Goal: Information Seeking & Learning: Learn about a topic

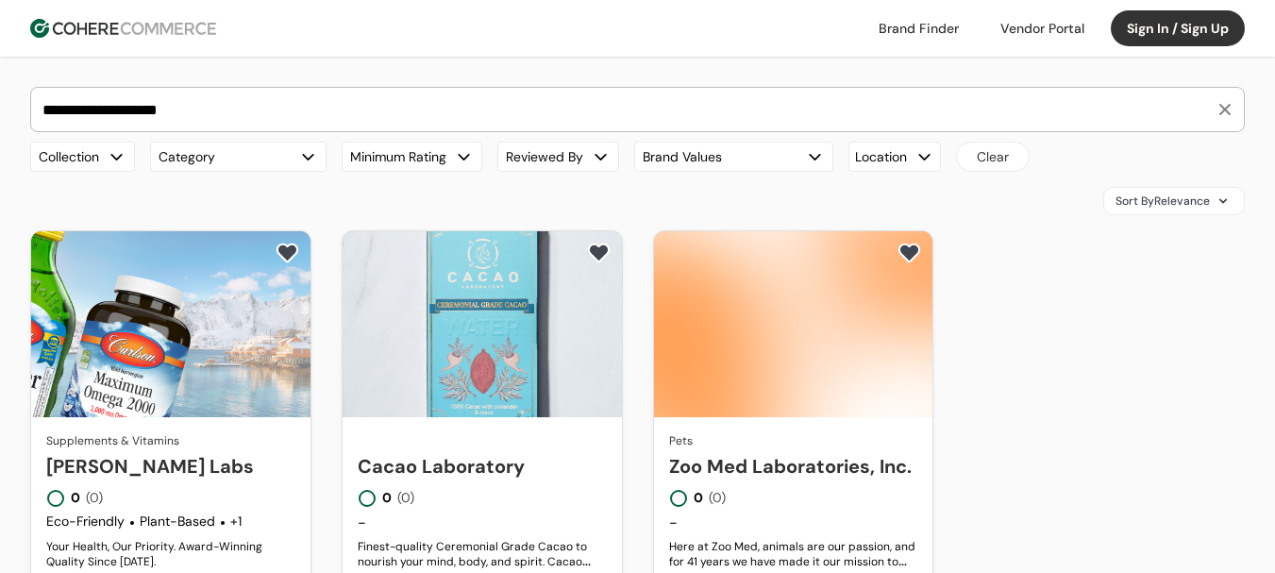
click at [267, 121] on input "**********" at bounding box center [626, 109] width 1175 height 43
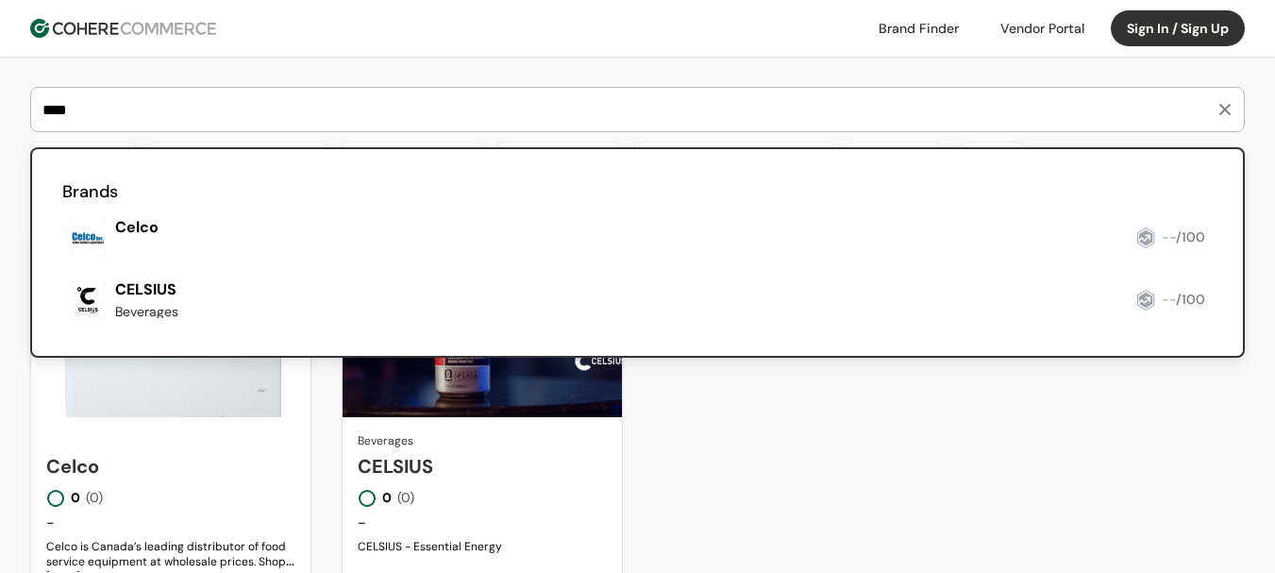
type input "****"
click at [62, 326] on link at bounding box center [62, 326] width 0 height 0
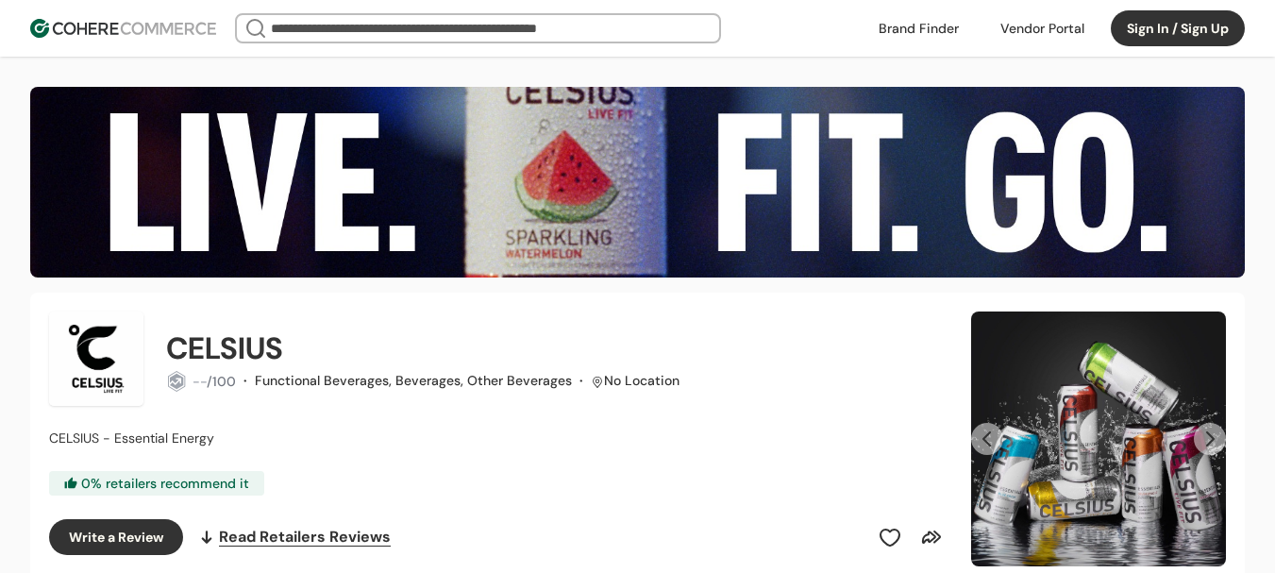
click at [1196, 436] on button "Next Slide" at bounding box center [1210, 439] width 32 height 32
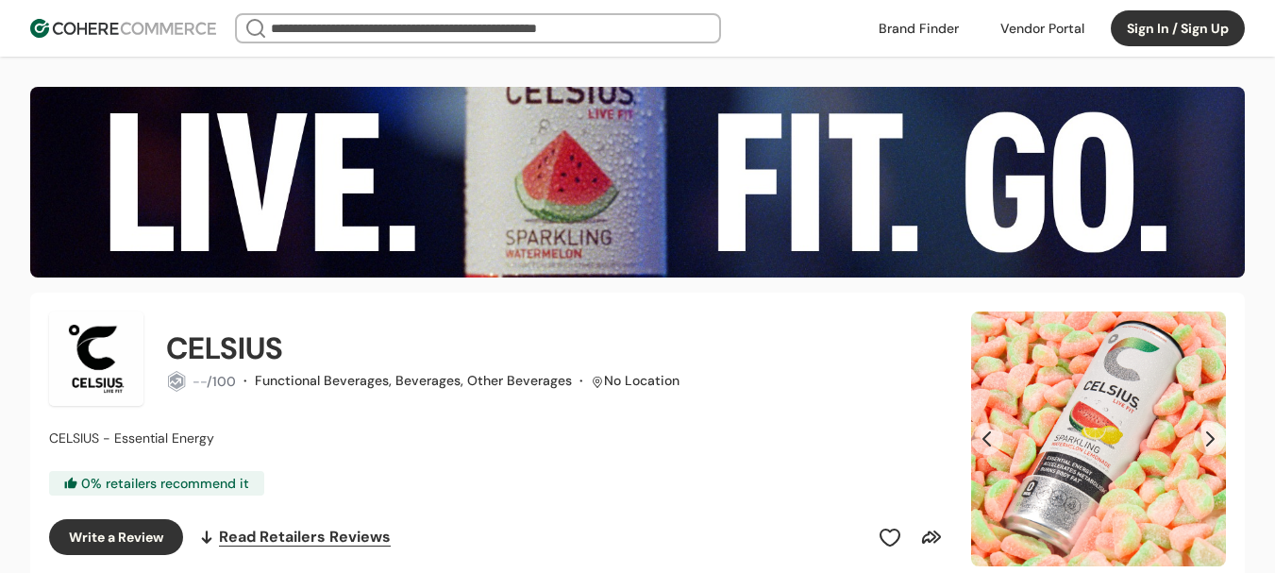
click at [1196, 436] on button "Next Slide" at bounding box center [1210, 439] width 32 height 32
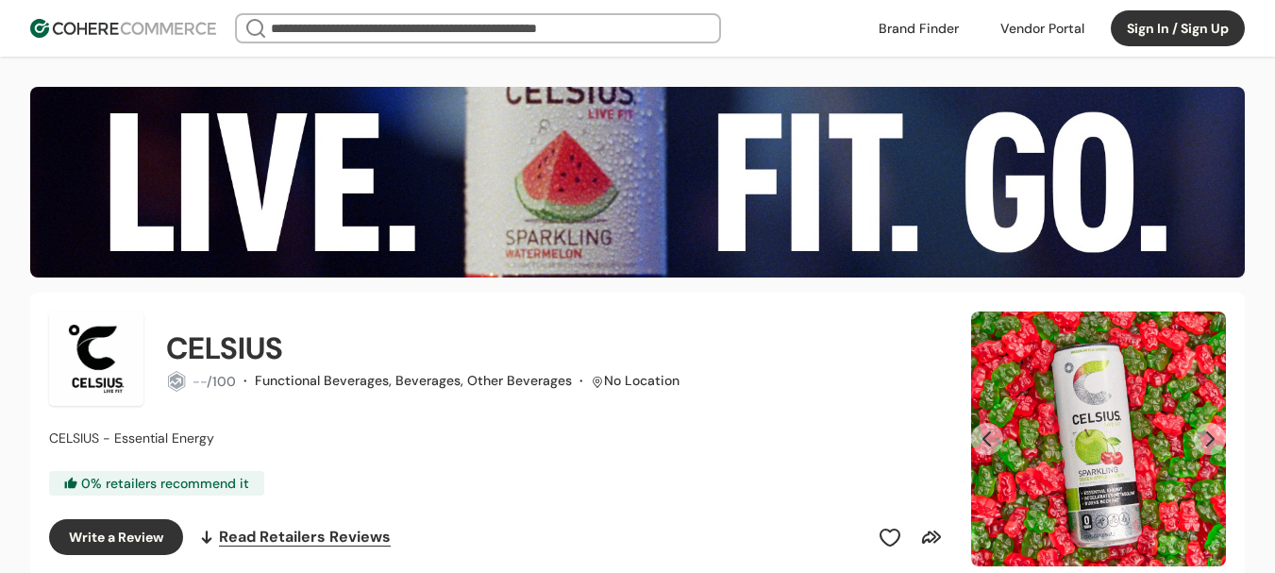
click at [1196, 436] on button "Next Slide" at bounding box center [1210, 439] width 32 height 32
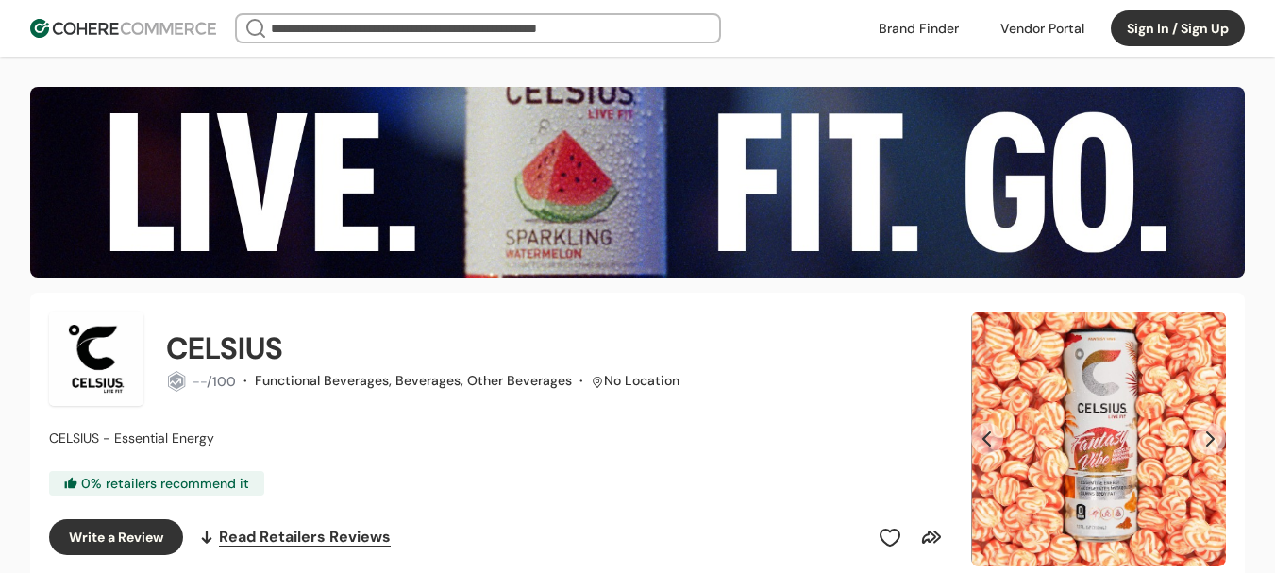
click at [1196, 436] on button "Next Slide" at bounding box center [1210, 439] width 32 height 32
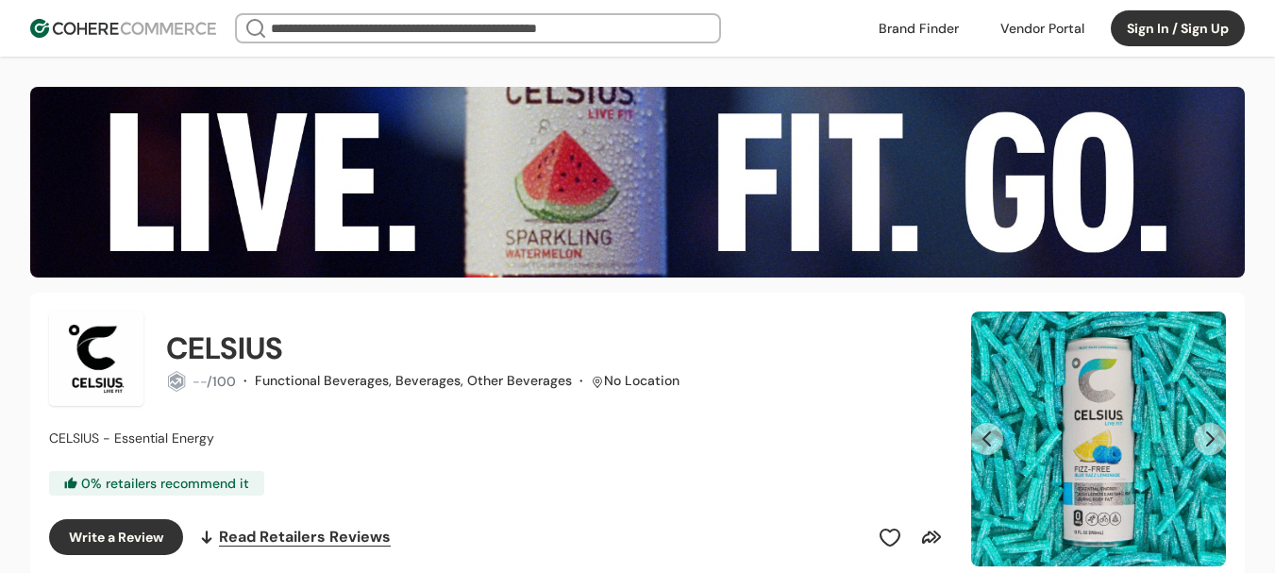
click at [1196, 436] on button "Next Slide" at bounding box center [1210, 439] width 32 height 32
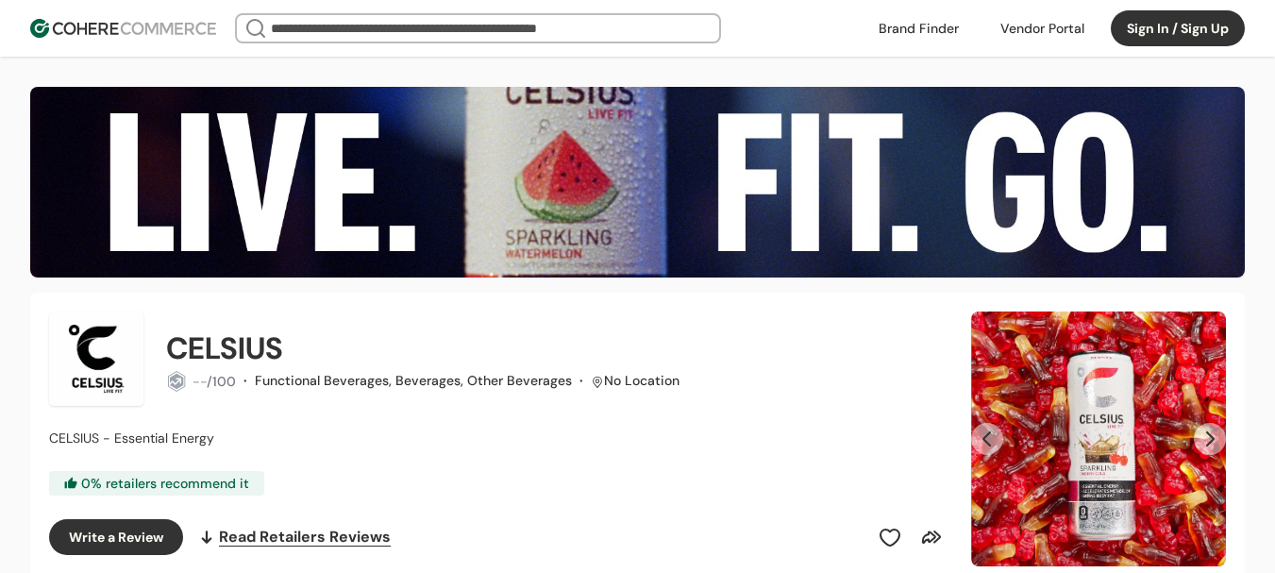
click at [1196, 436] on button "Next Slide" at bounding box center [1210, 439] width 32 height 32
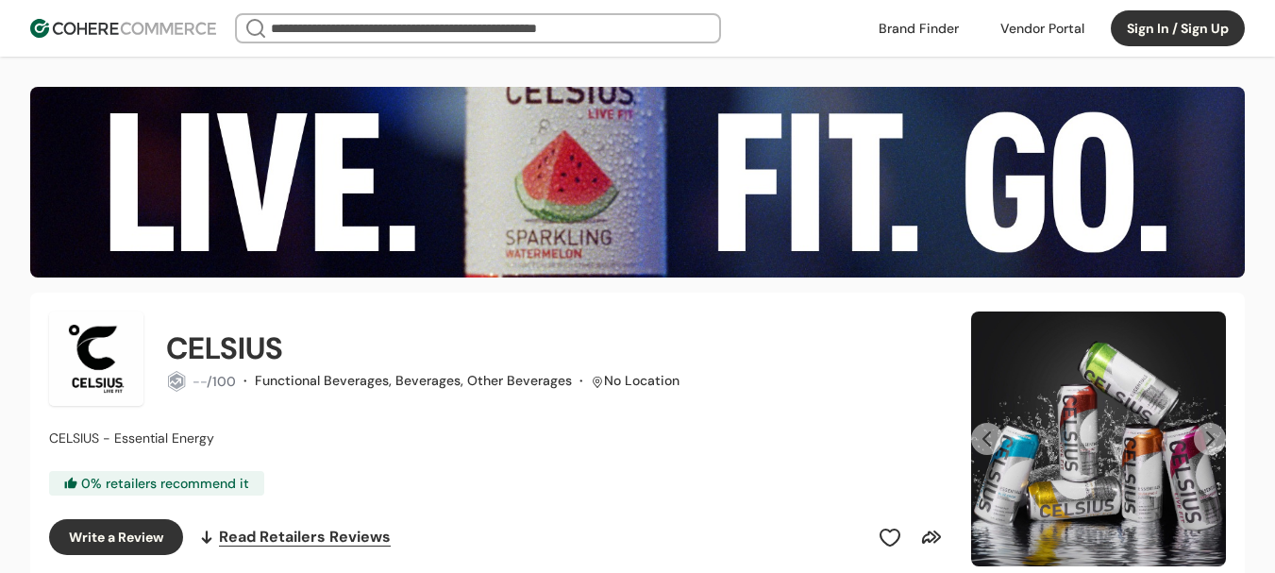
click at [213, 350] on h2 "CELSIUS" at bounding box center [224, 348] width 117 height 45
copy h2 "CELSIUS"
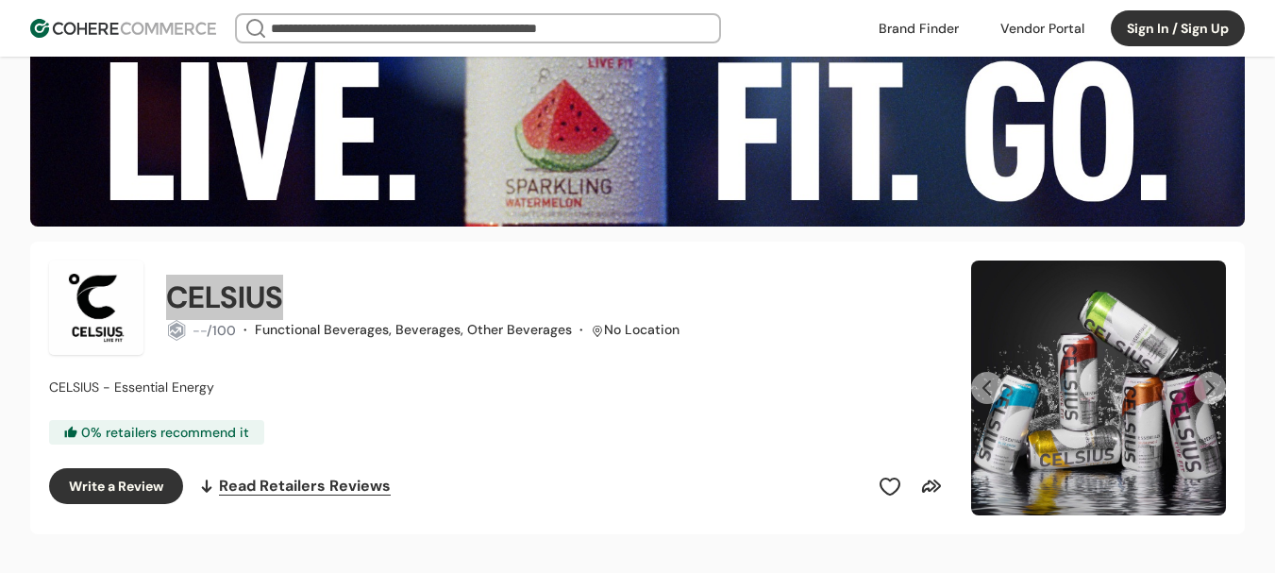
scroll to position [94, 0]
